Goal: Information Seeking & Learning: Learn about a topic

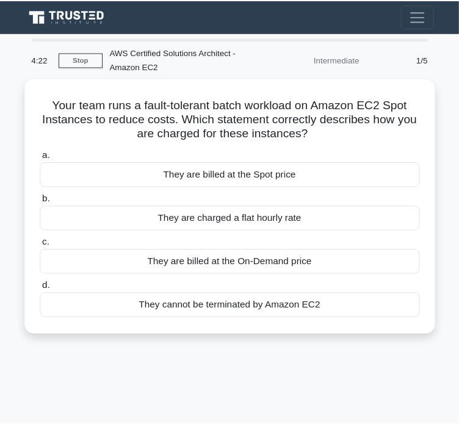
scroll to position [6929, 0]
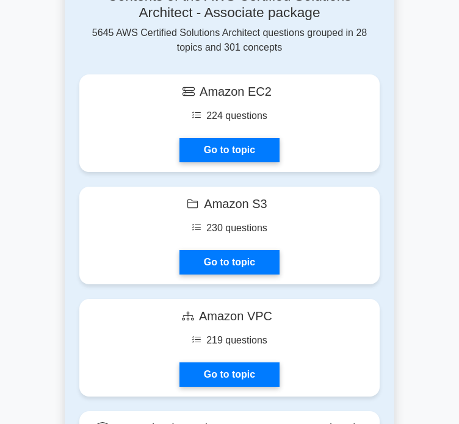
scroll to position [958, 0]
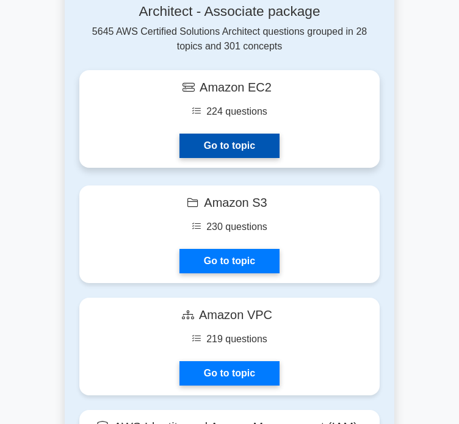
click at [224, 140] on link "Go to topic" at bounding box center [229, 146] width 100 height 24
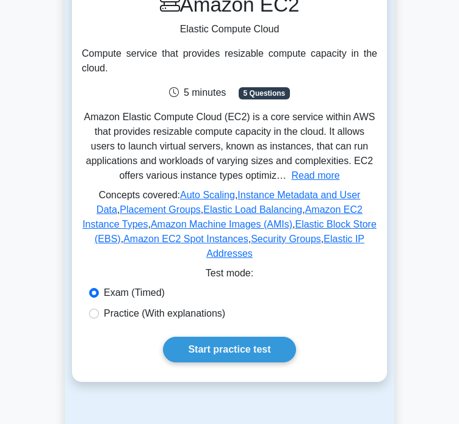
scroll to position [322, 0]
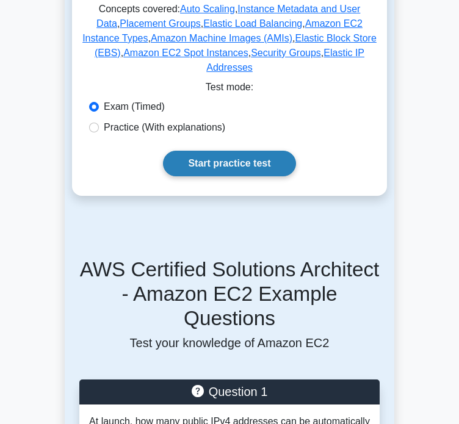
click at [224, 151] on link "Start practice test" at bounding box center [229, 164] width 132 height 26
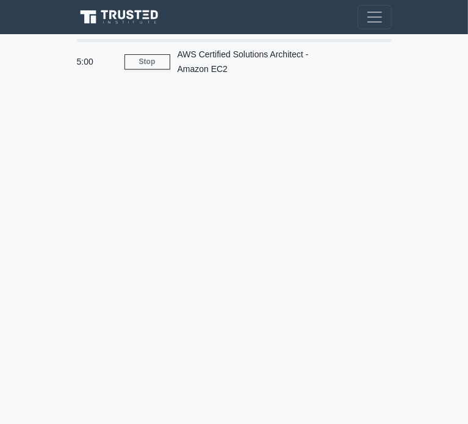
scroll to position [6929, 0]
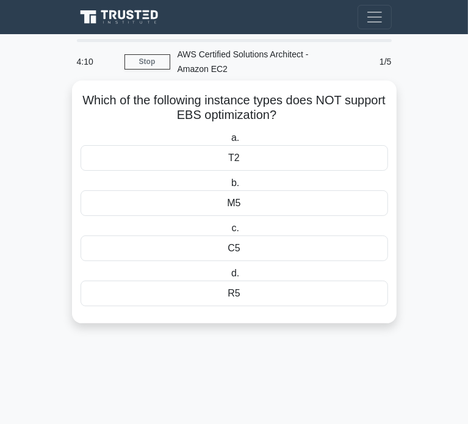
click at [249, 234] on label "c. C5" at bounding box center [234, 241] width 307 height 40
click at [229, 232] on input "c. C5" at bounding box center [229, 228] width 0 height 8
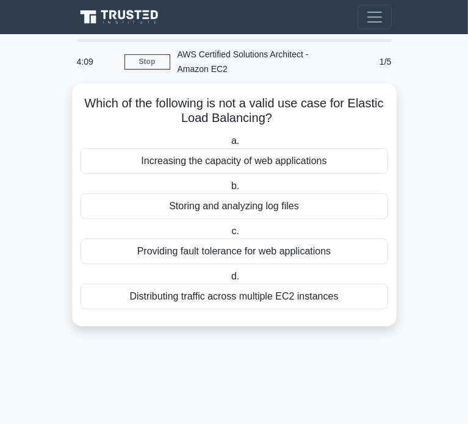
click at [249, 234] on label "c. Providing fault tolerance for web applications" at bounding box center [234, 244] width 307 height 40
click at [229, 234] on input "c. Providing fault tolerance for web applications" at bounding box center [229, 231] width 0 height 8
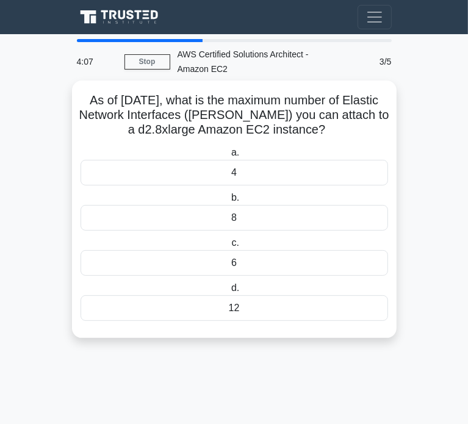
click at [257, 219] on div "8" at bounding box center [234, 218] width 307 height 26
click at [229, 202] on input "b. 8" at bounding box center [229, 198] width 0 height 8
